Goal: Task Accomplishment & Management: Use online tool/utility

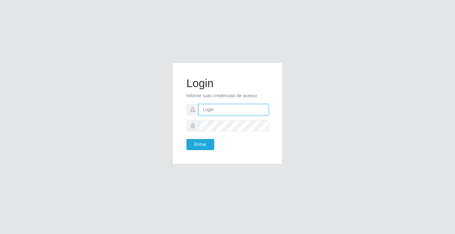
click at [206, 109] on input "text" at bounding box center [234, 109] width 70 height 11
type input "anacarla@ideal"
click at [189, 144] on button "Entrar" at bounding box center [201, 144] width 28 height 11
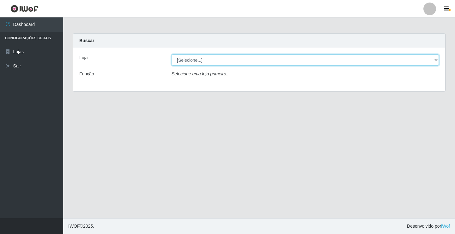
click at [437, 61] on select "[Selecione...] Ideal - Conceição" at bounding box center [306, 59] width 268 height 11
select select "231"
click at [172, 54] on select "[Selecione...] Ideal - Conceição" at bounding box center [306, 59] width 268 height 11
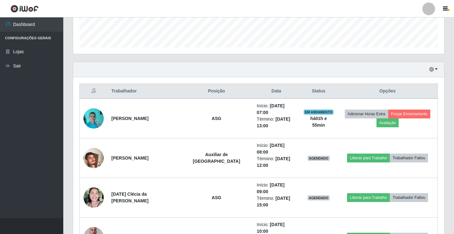
scroll to position [190, 0]
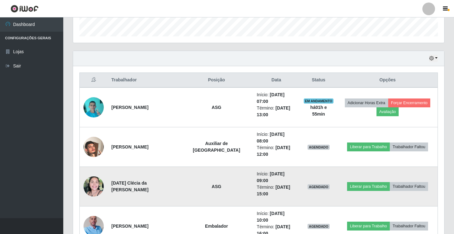
click at [98, 176] on img at bounding box center [94, 186] width 20 height 20
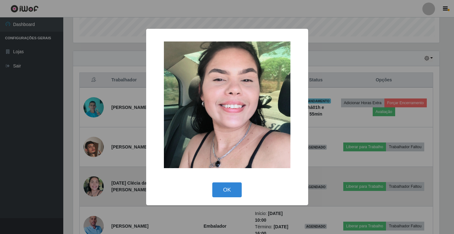
scroll to position [131, 368]
click at [98, 171] on div "× OK Cancel" at bounding box center [227, 117] width 455 height 234
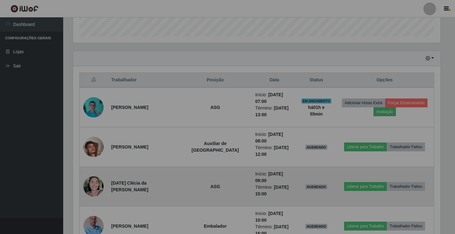
scroll to position [131, 371]
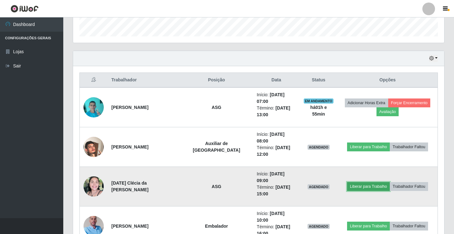
click at [349, 182] on button "Liberar para Trabalho" at bounding box center [368, 186] width 43 height 9
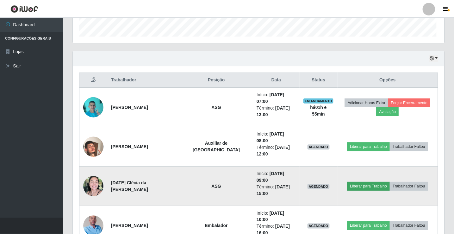
scroll to position [131, 368]
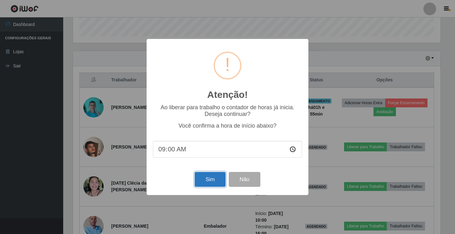
click at [209, 186] on button "Sim" at bounding box center [210, 179] width 31 height 15
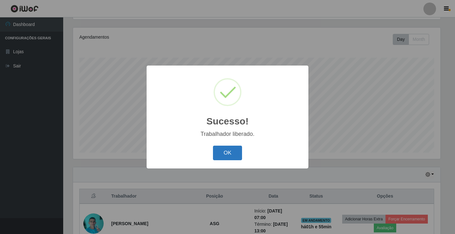
click at [220, 154] on button "OK" at bounding box center [227, 152] width 29 height 15
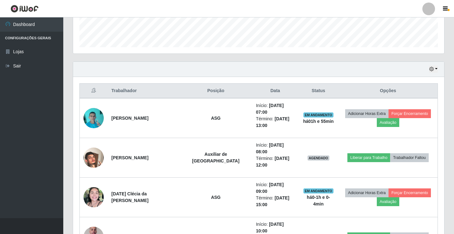
scroll to position [200, 0]
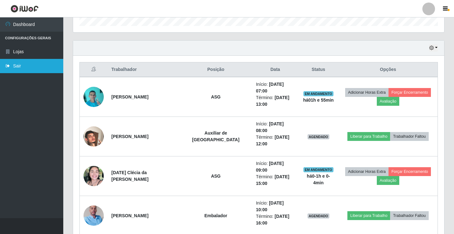
click at [37, 68] on link "Sair" at bounding box center [31, 66] width 63 height 14
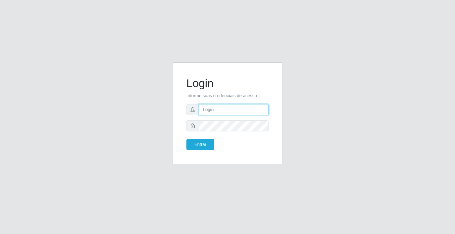
click at [217, 110] on input "text" at bounding box center [234, 109] width 70 height 11
type input "[PERSON_NAME]"
click at [187, 139] on button "Entrar" at bounding box center [201, 144] width 28 height 11
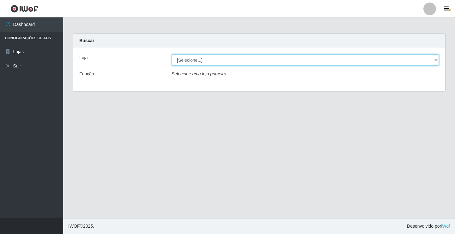
click at [206, 61] on select "[Selecione...] Ideal - Conceição" at bounding box center [306, 59] width 268 height 11
select select "231"
click at [172, 54] on select "[Selecione...] Ideal - Conceição" at bounding box center [306, 59] width 268 height 11
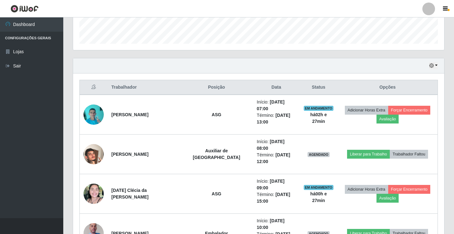
scroll to position [190, 0]
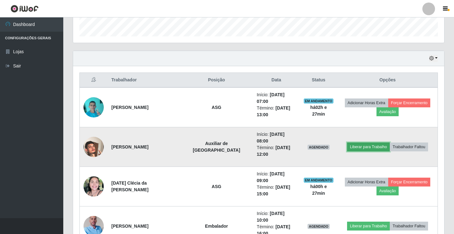
click at [357, 142] on button "Liberar para Trabalho" at bounding box center [368, 146] width 43 height 9
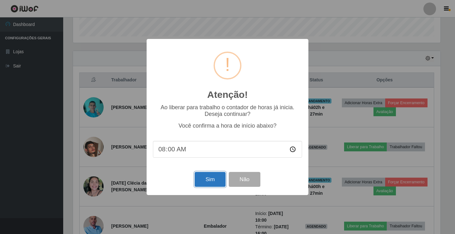
click at [213, 179] on button "Sim" at bounding box center [210, 179] width 31 height 15
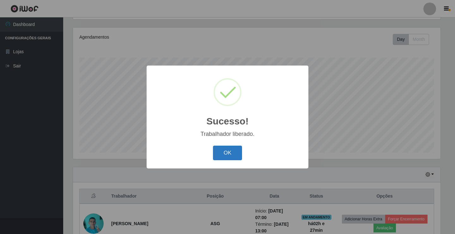
click at [228, 152] on button "OK" at bounding box center [227, 152] width 29 height 15
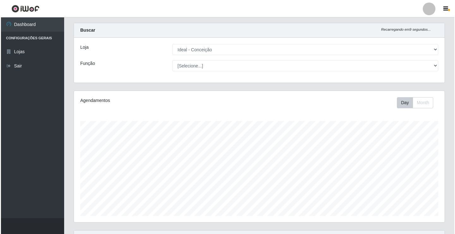
scroll to position [0, 0]
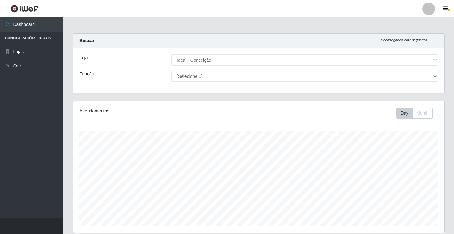
click at [430, 10] on div at bounding box center [428, 9] width 13 height 13
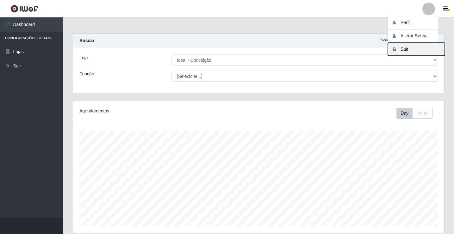
click at [415, 52] on button "Sair" at bounding box center [416, 49] width 57 height 13
